Goal: Information Seeking & Learning: Learn about a topic

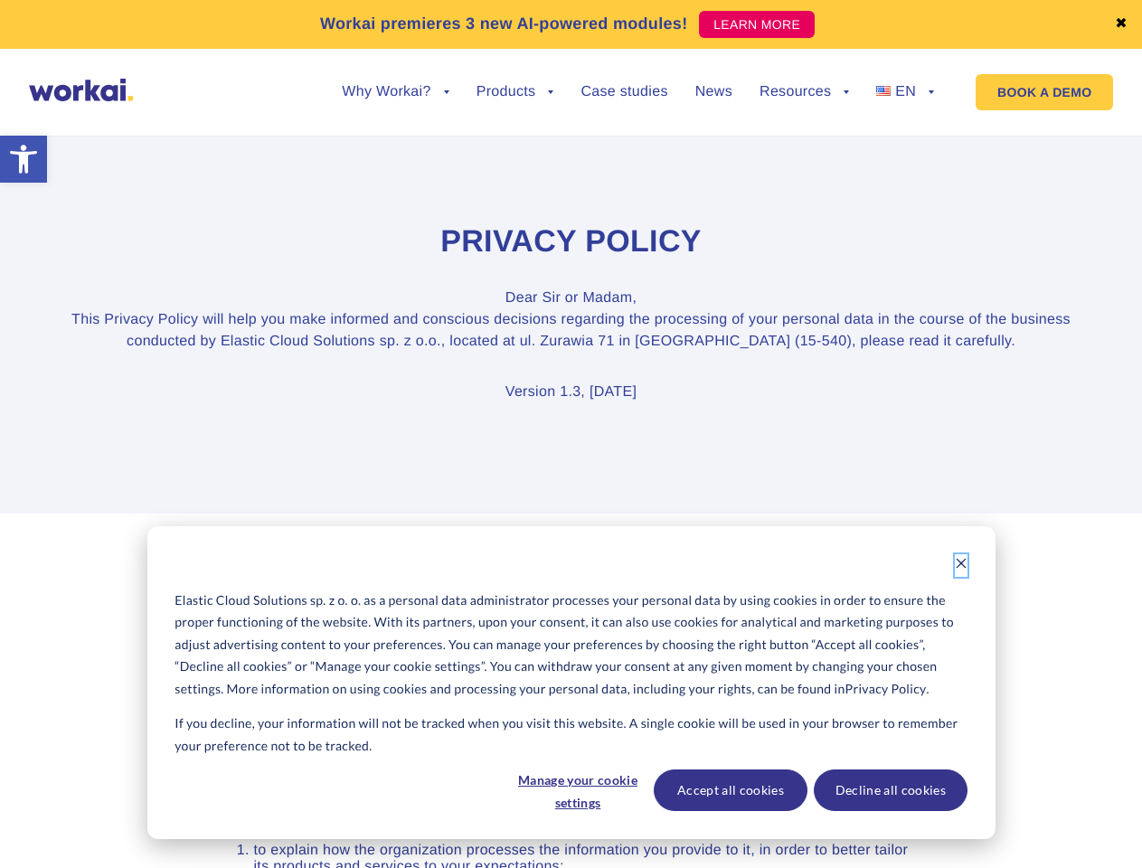
click at [961, 565] on icon "Dismiss cookie banner" at bounding box center [961, 563] width 13 height 13
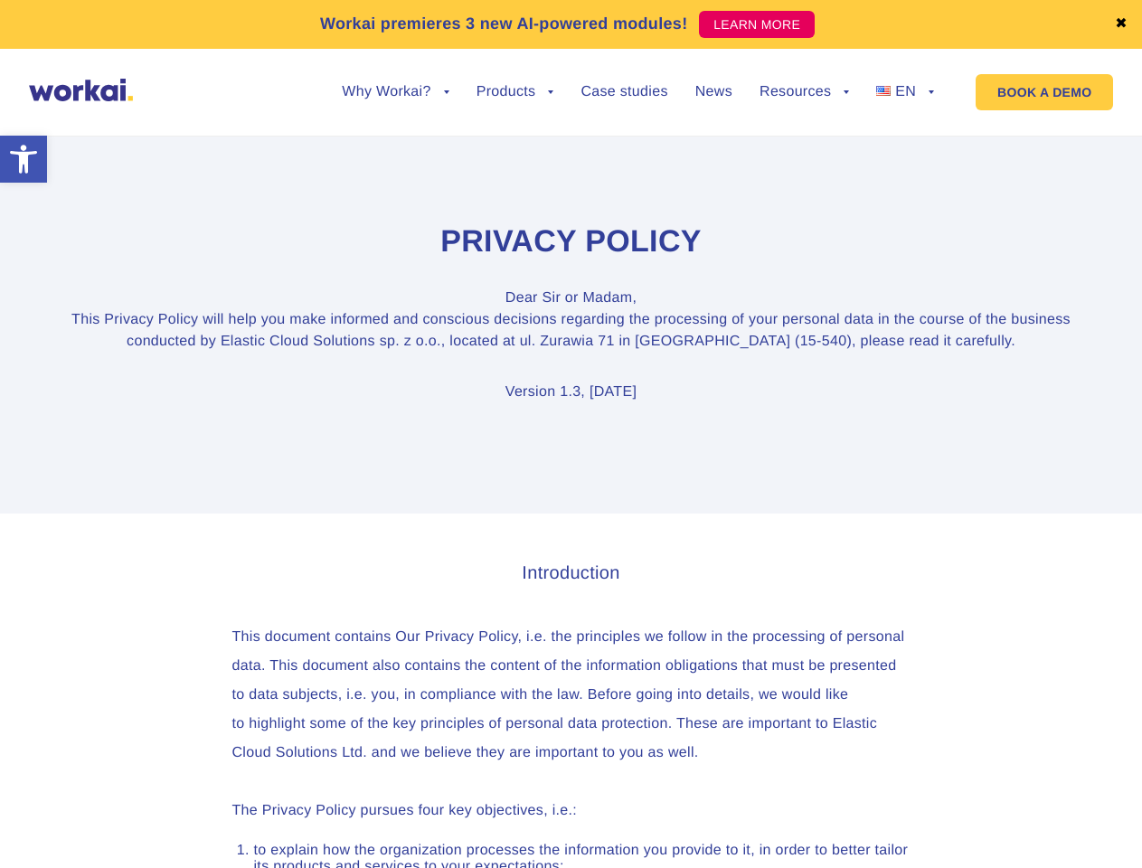
click at [1121, 24] on link "✖" at bounding box center [1121, 24] width 13 height 14
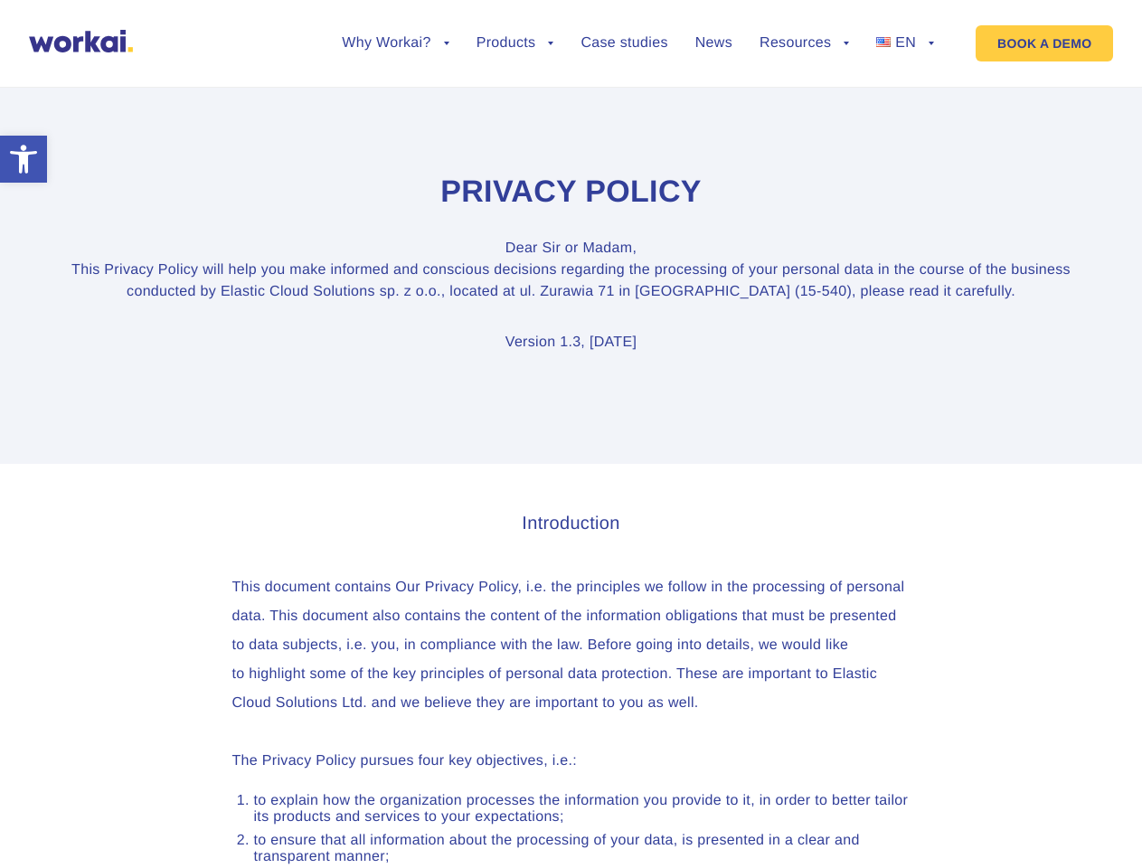
click at [395, 106] on section "Privacy Policy Dear [PERSON_NAME] or Madam, This Privacy Policy will help you m…" at bounding box center [571, 263] width 1142 height 401
click at [395, 92] on section "Privacy Policy Dear [PERSON_NAME] or Madam, This Privacy Policy will help you m…" at bounding box center [571, 263] width 1142 height 401
click at [515, 106] on section "Privacy Policy Dear [PERSON_NAME] or Madam, This Privacy Policy will help you m…" at bounding box center [571, 263] width 1142 height 401
click at [804, 106] on section "Privacy Policy Dear [PERSON_NAME] or Madam, This Privacy Policy will help you m…" at bounding box center [571, 263] width 1142 height 401
click at [804, 92] on section "Privacy Policy Dear [PERSON_NAME] or Madam, This Privacy Policy will help you m…" at bounding box center [571, 263] width 1142 height 401
